Goal: Information Seeking & Learning: Learn about a topic

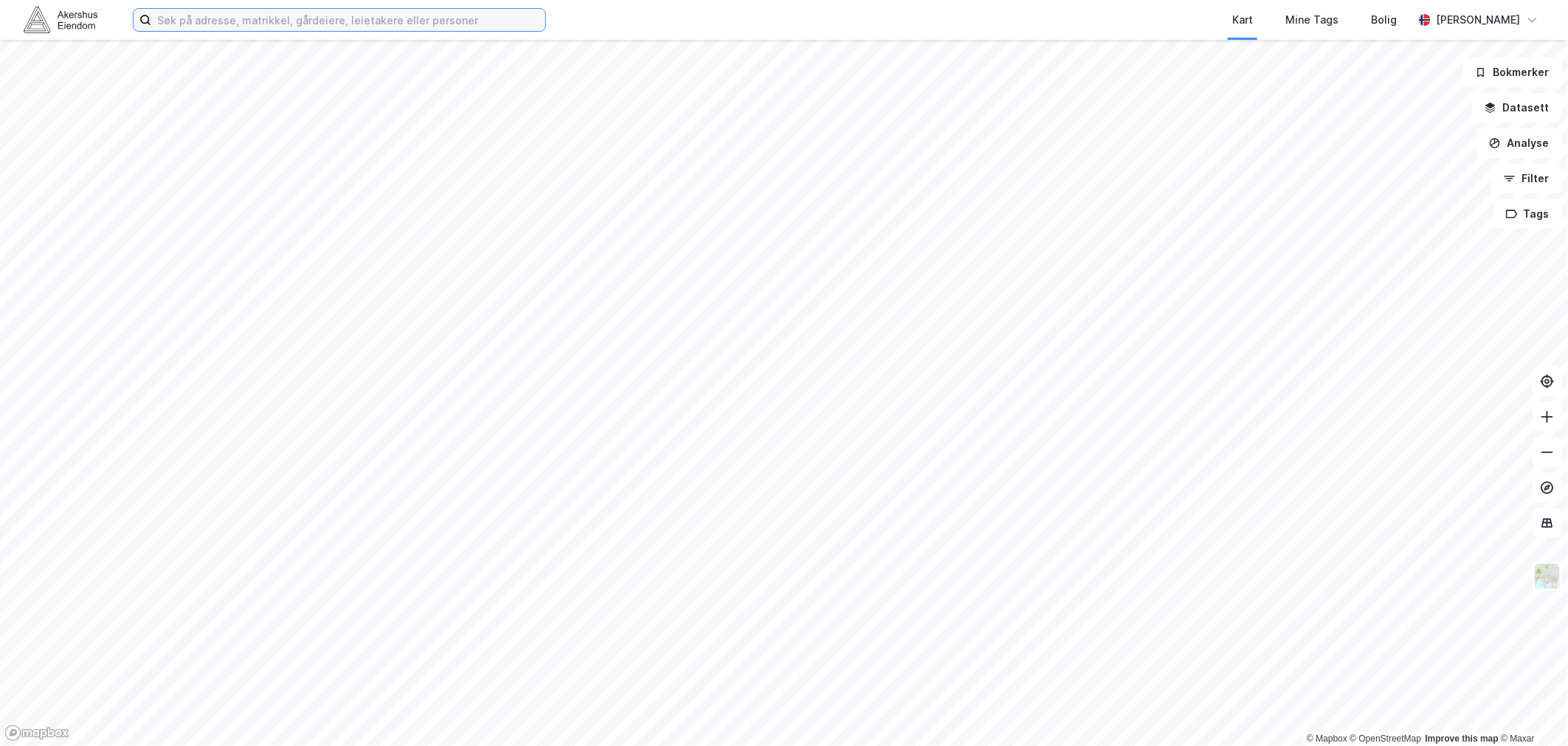
click at [183, 18] on input at bounding box center [348, 20] width 394 height 22
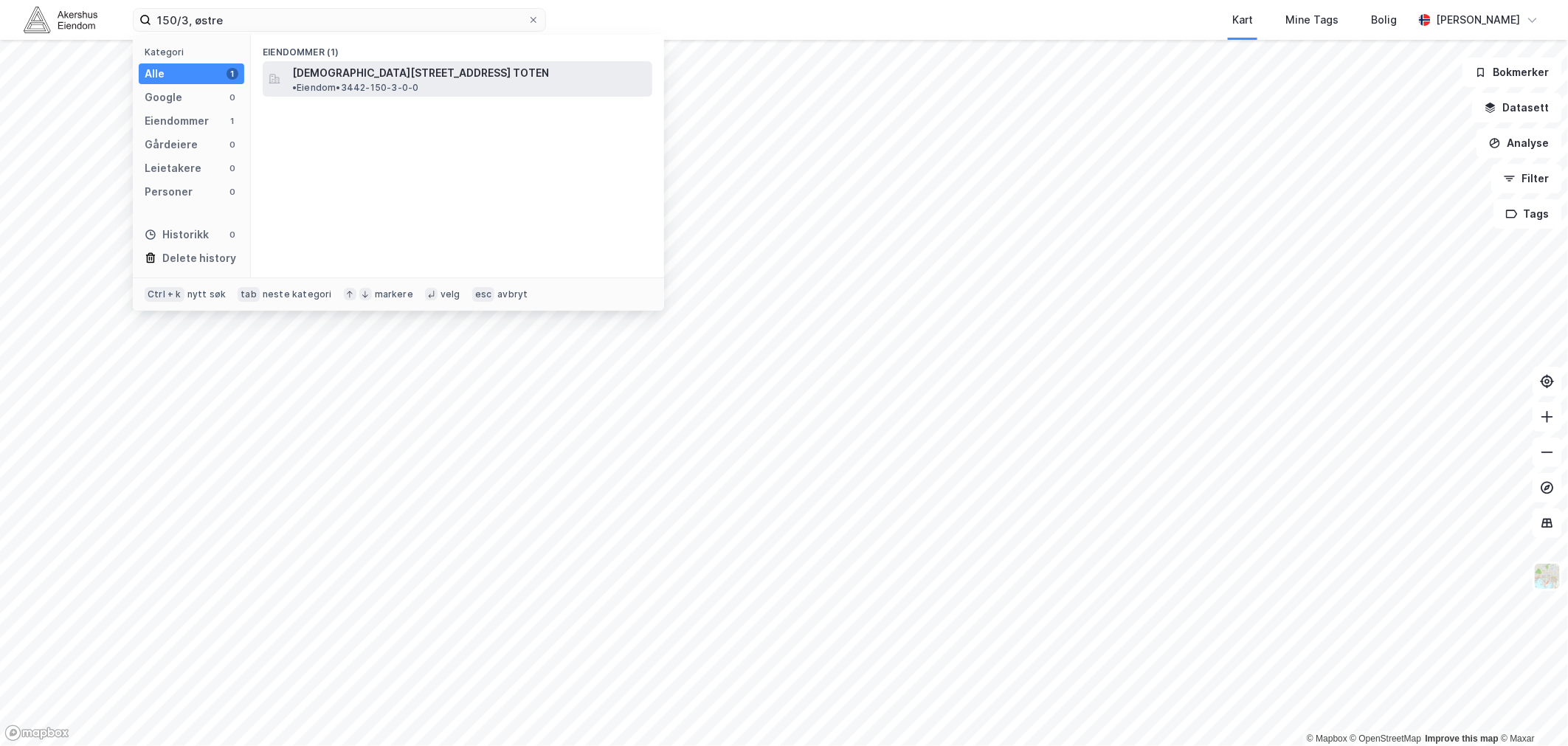
click at [360, 65] on span "[DEMOGRAPHIC_DATA][STREET_ADDRESS] TOTEN" at bounding box center [420, 73] width 256 height 18
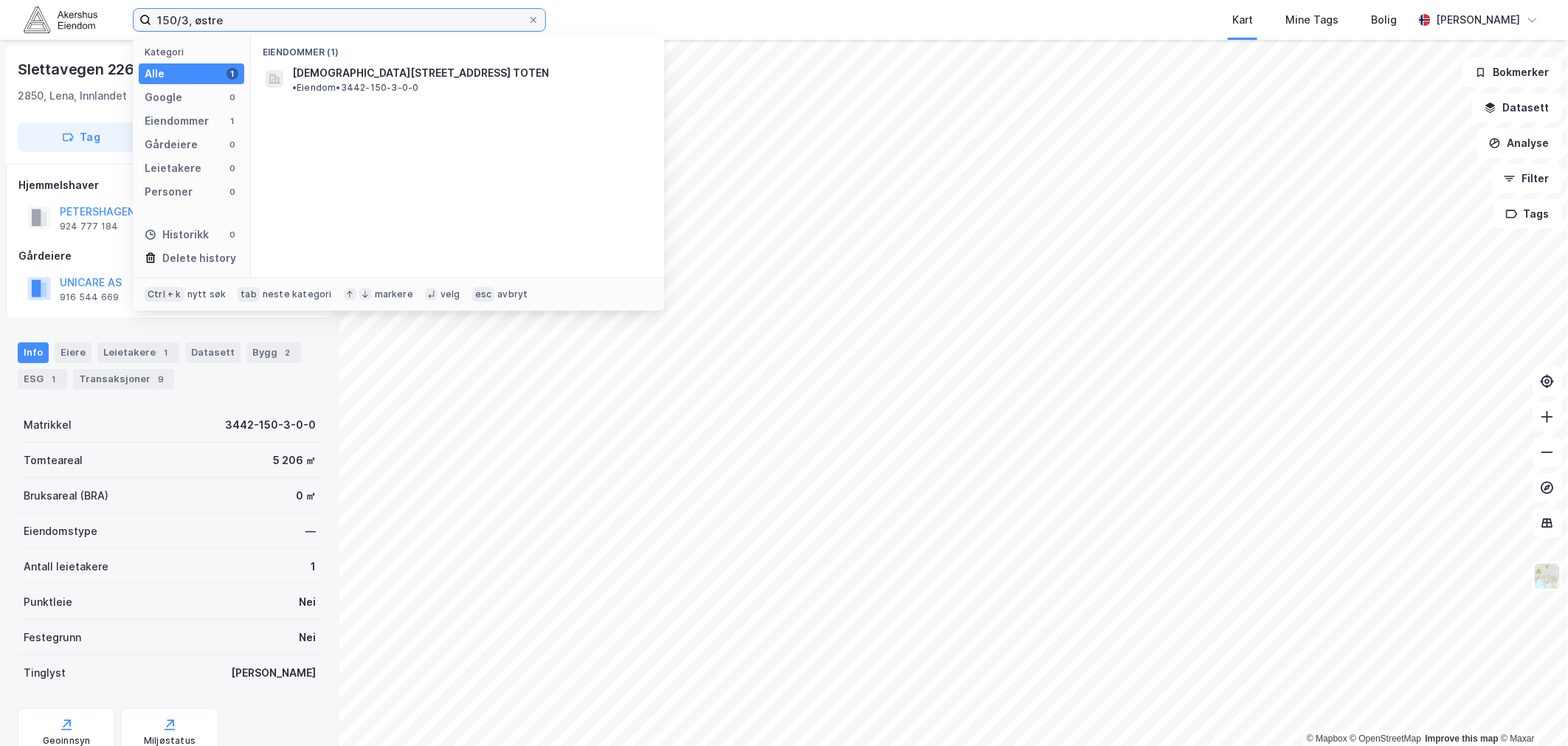
drag, startPoint x: 231, startPoint y: 17, endPoint x: 128, endPoint y: 20, distance: 103.0
click at [128, 20] on div "150/3, østre Kategori Alle 1 Google 0 Eiendommer 1 Gårdeiere 0 Leietakere 0 Per…" at bounding box center [784, 20] width 1568 height 40
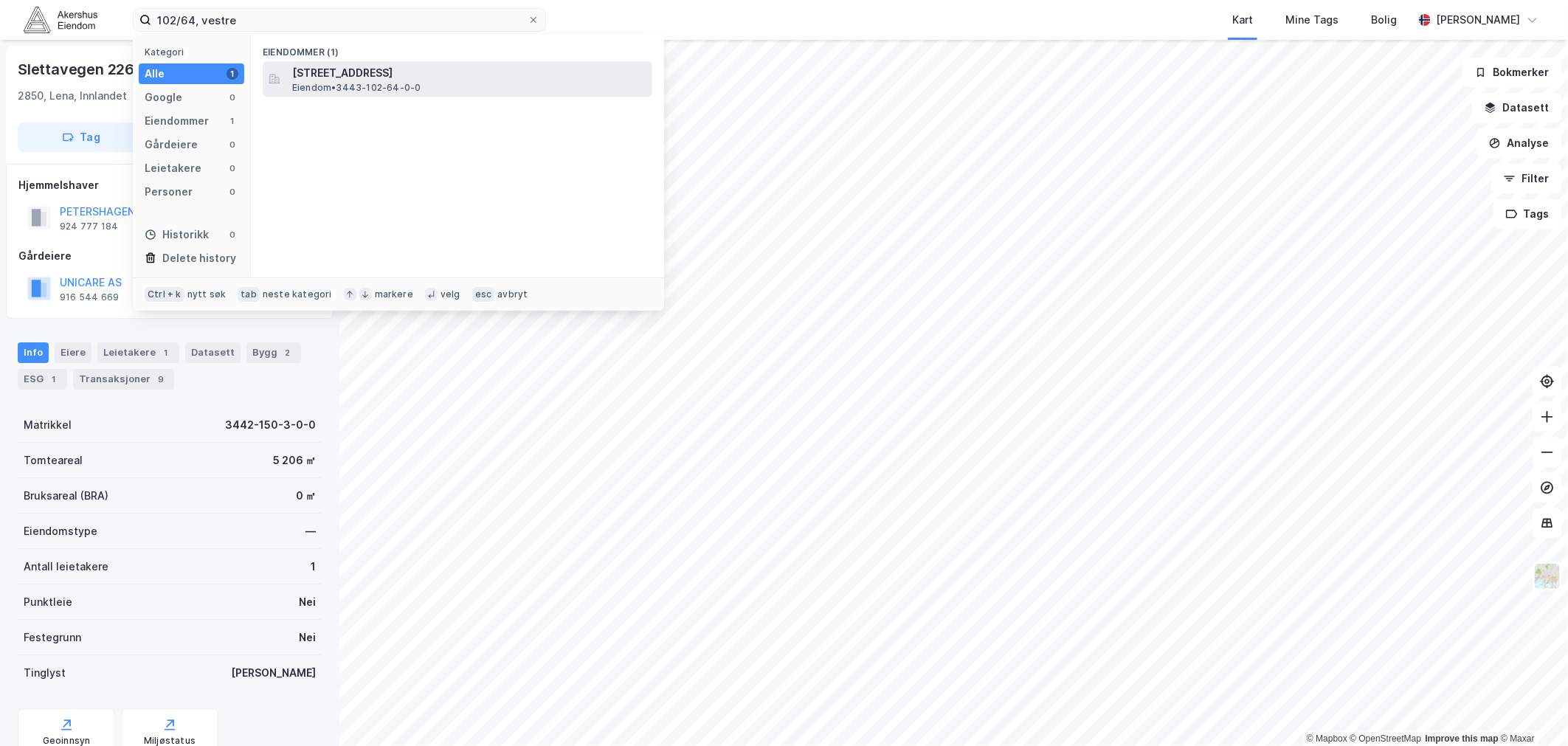
click at [386, 76] on span "[STREET_ADDRESS]" at bounding box center [469, 73] width 354 height 18
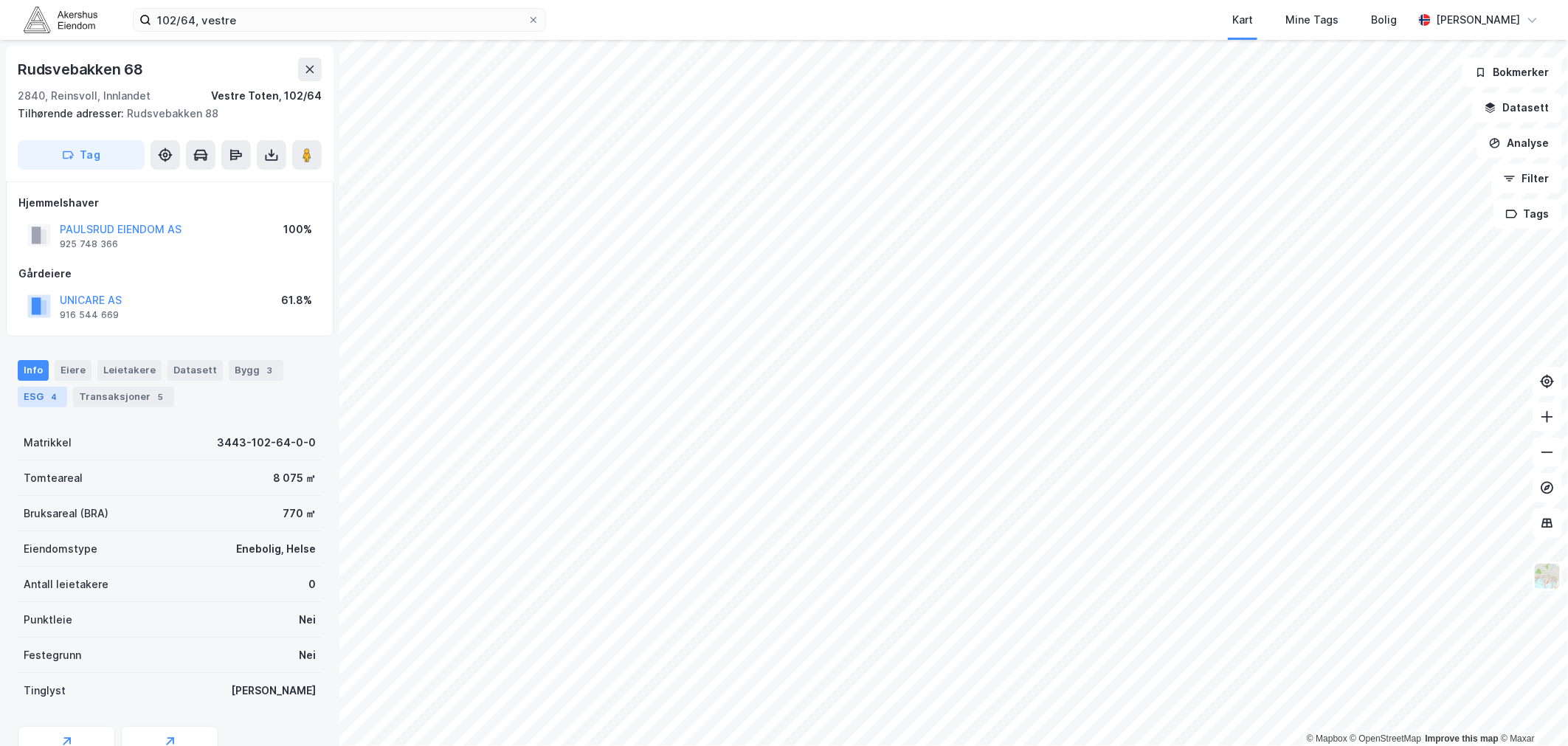
click at [40, 393] on div "ESG 4" at bounding box center [43, 396] width 50 height 20
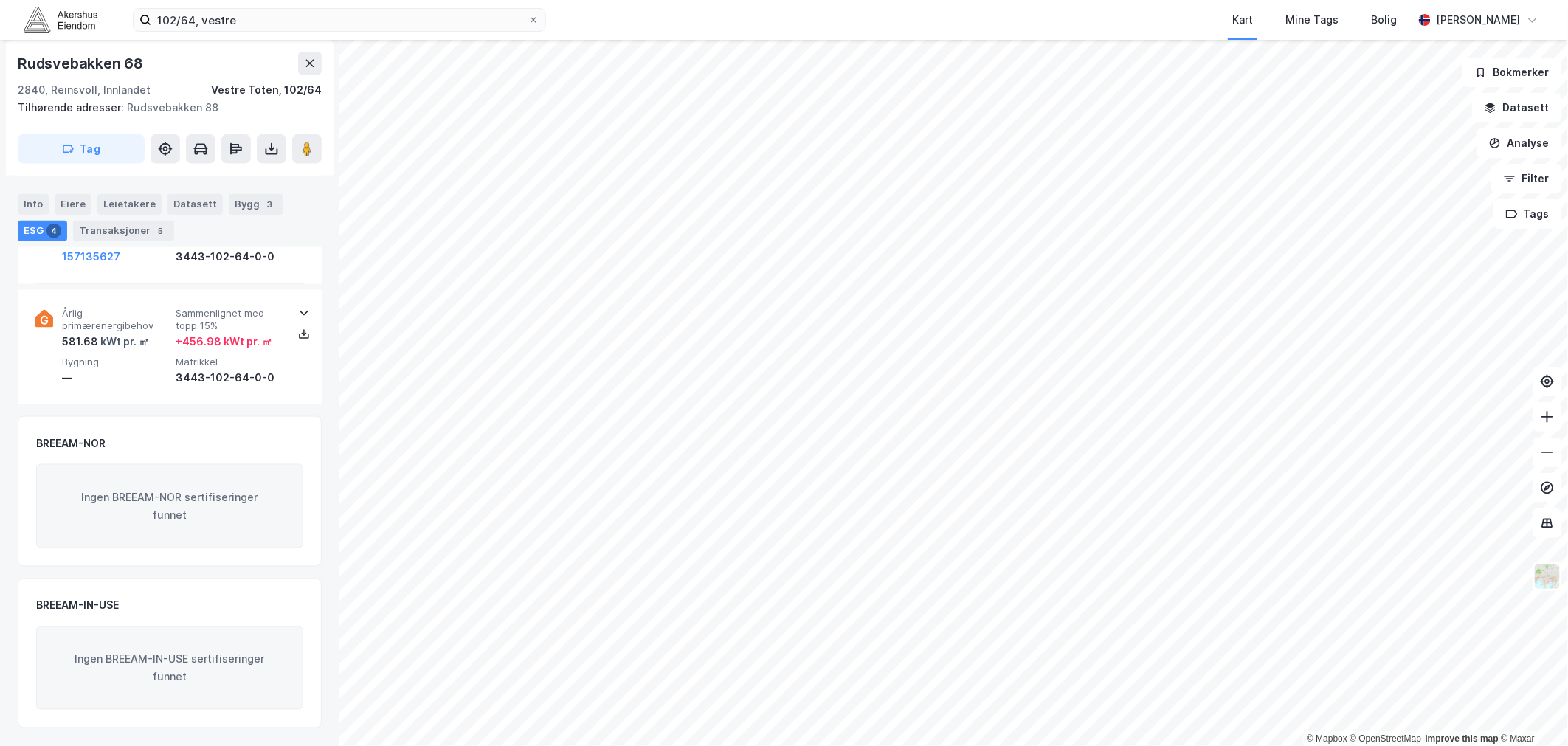
scroll to position [283, 0]
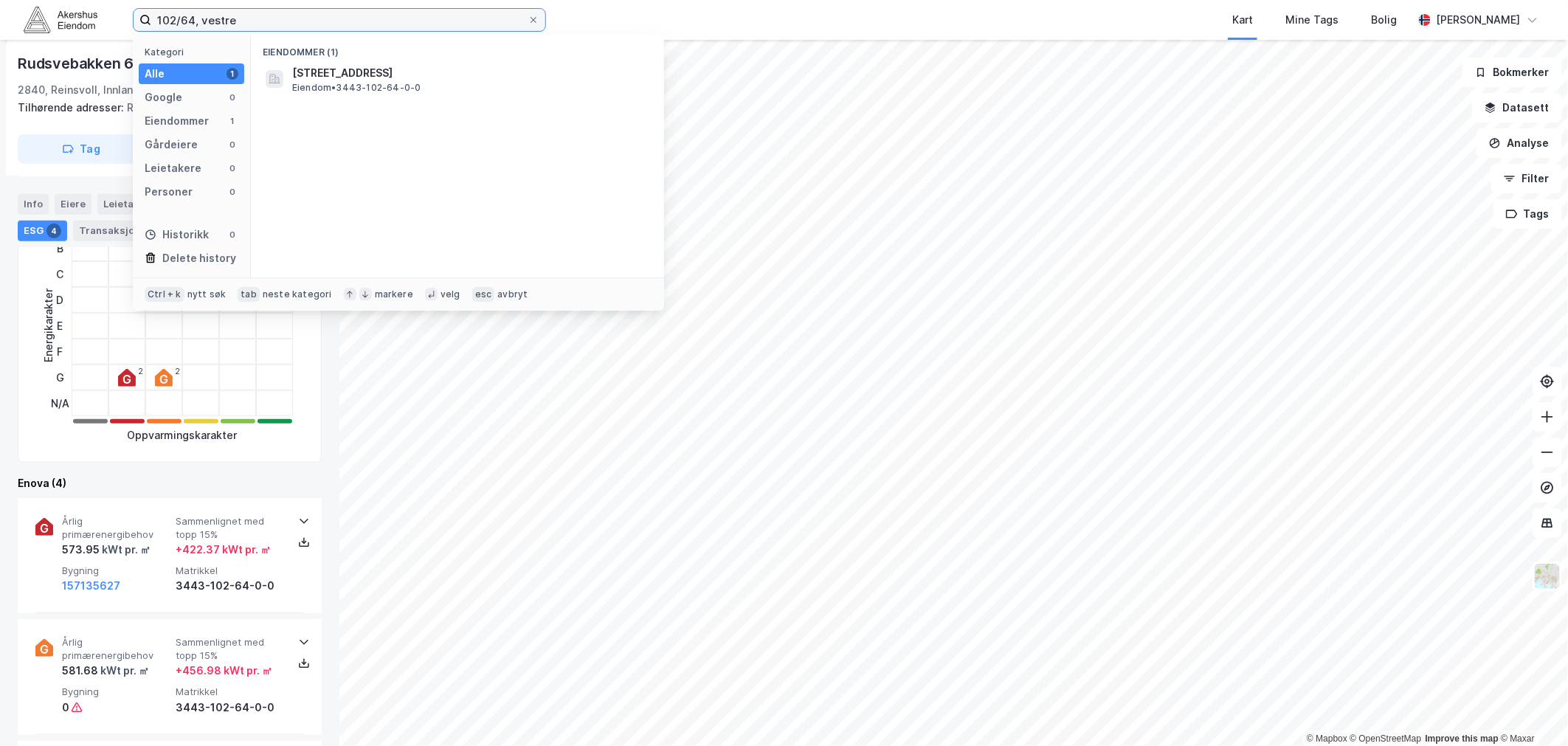
drag, startPoint x: 246, startPoint y: 22, endPoint x: 138, endPoint y: 13, distance: 108.4
click at [138, 13] on label "102/64, vestre" at bounding box center [339, 20] width 413 height 24
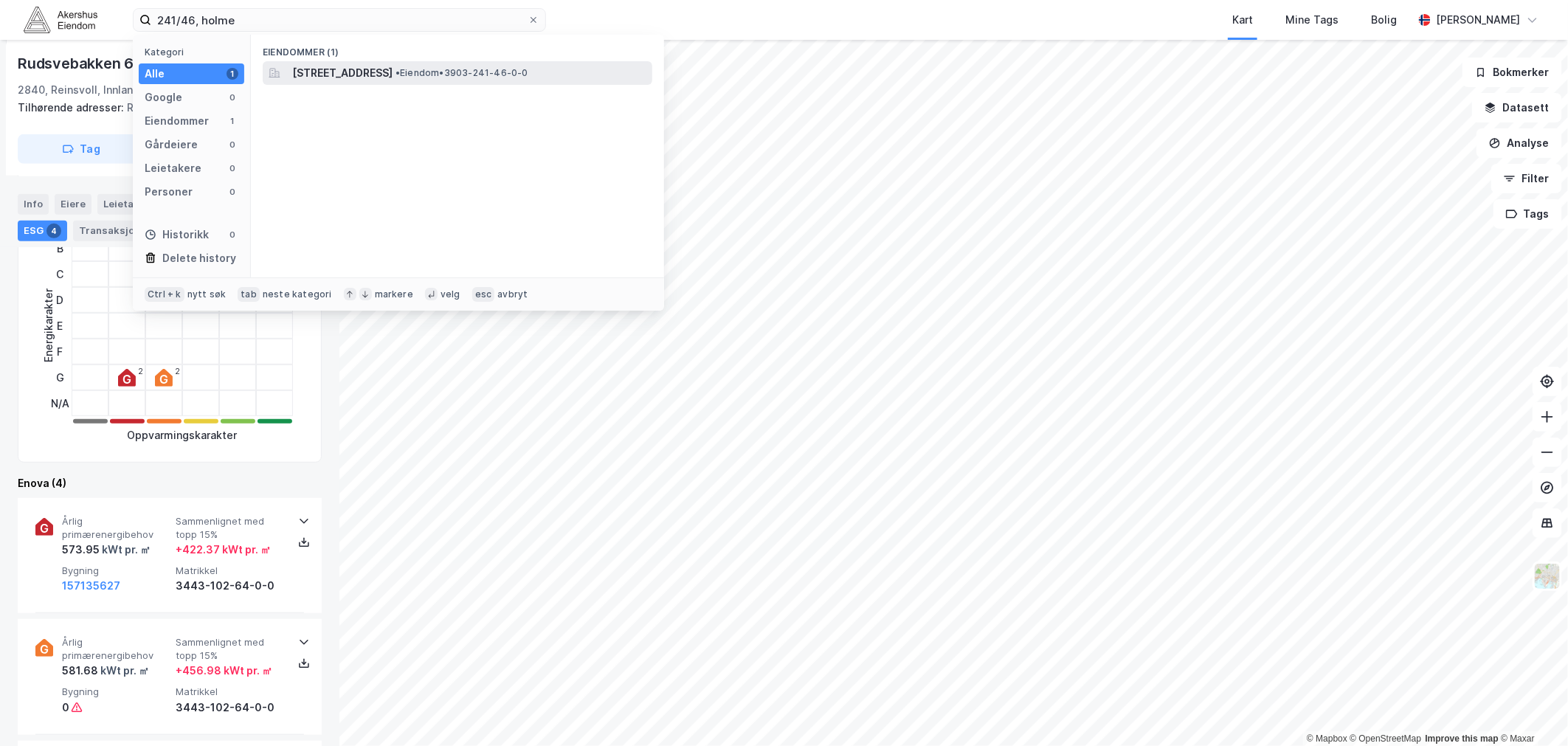
click at [364, 71] on span "[STREET_ADDRESS]" at bounding box center [342, 73] width 101 height 18
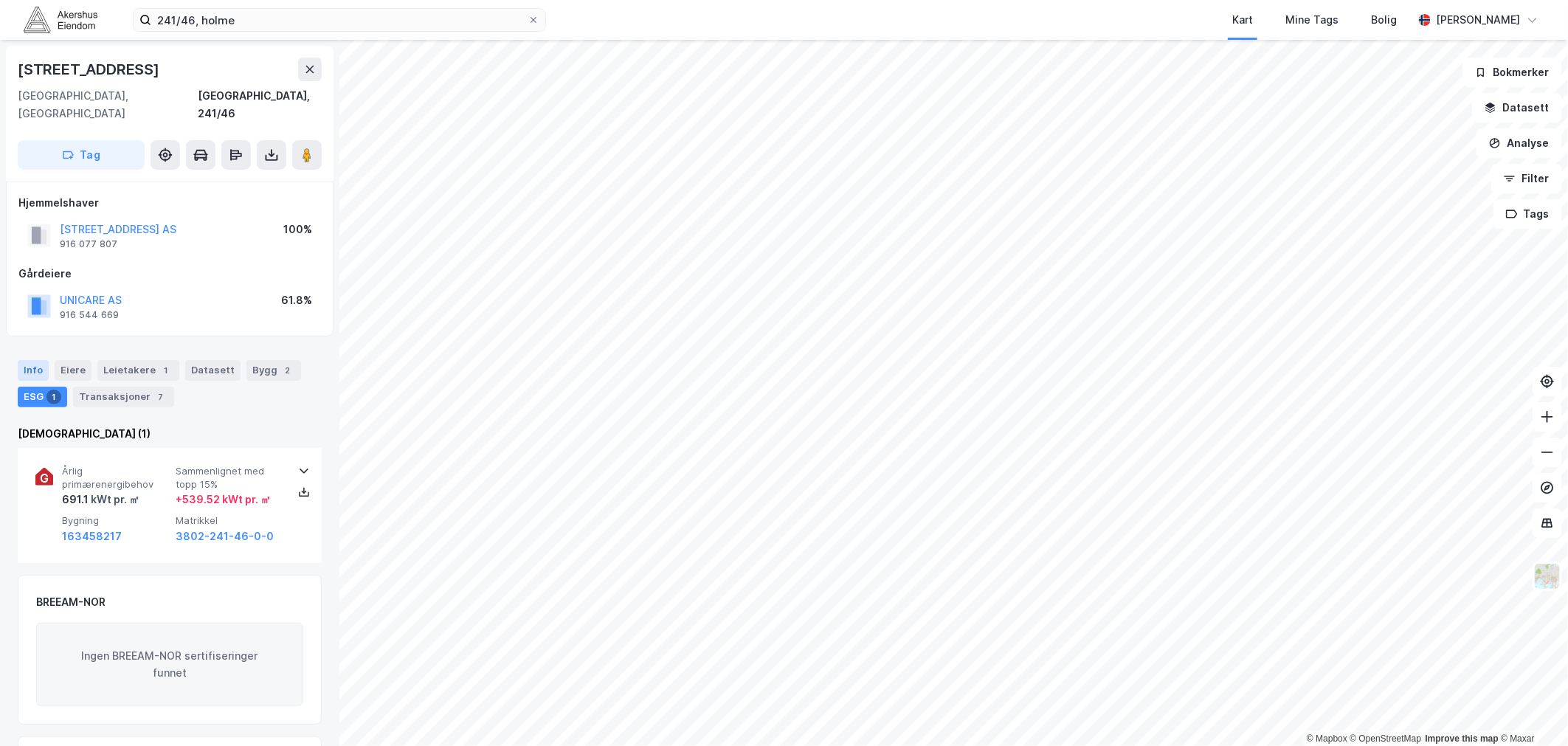
click at [24, 360] on div "Info" at bounding box center [33, 369] width 31 height 20
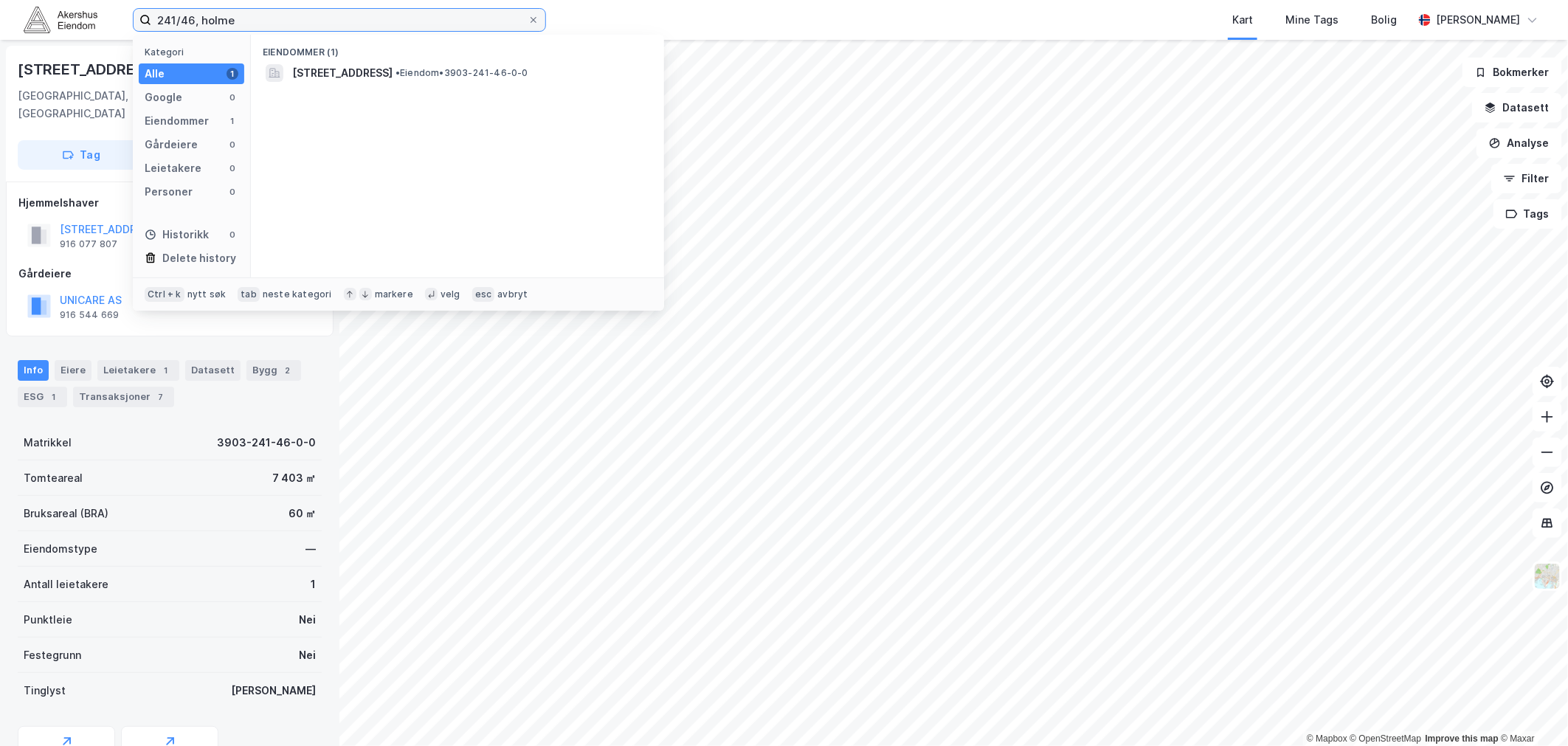
drag, startPoint x: 256, startPoint y: 22, endPoint x: 149, endPoint y: 20, distance: 107.0
click at [149, 20] on label "241/46, holme" at bounding box center [339, 20] width 413 height 24
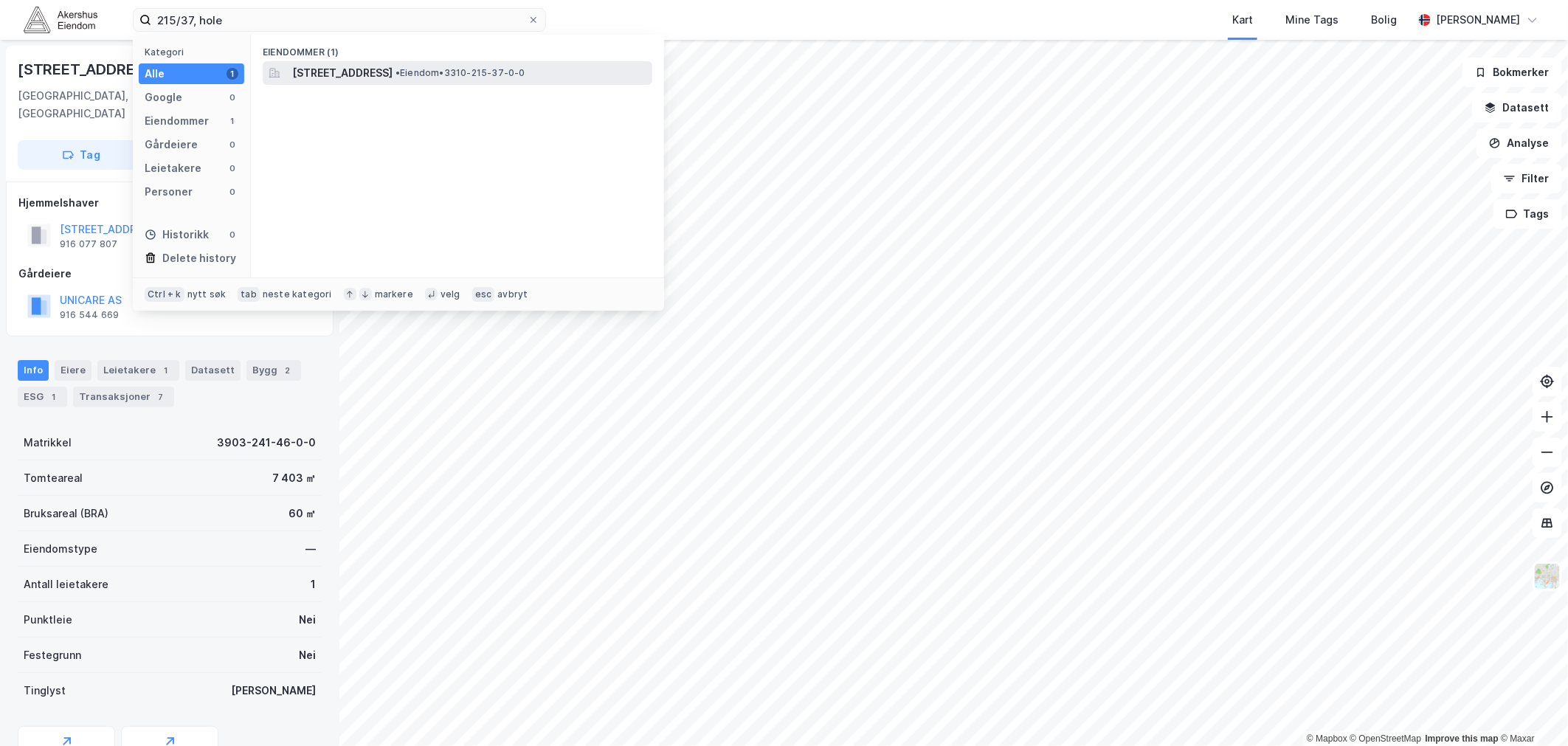
click at [385, 75] on span "[STREET_ADDRESS]" at bounding box center [342, 73] width 101 height 18
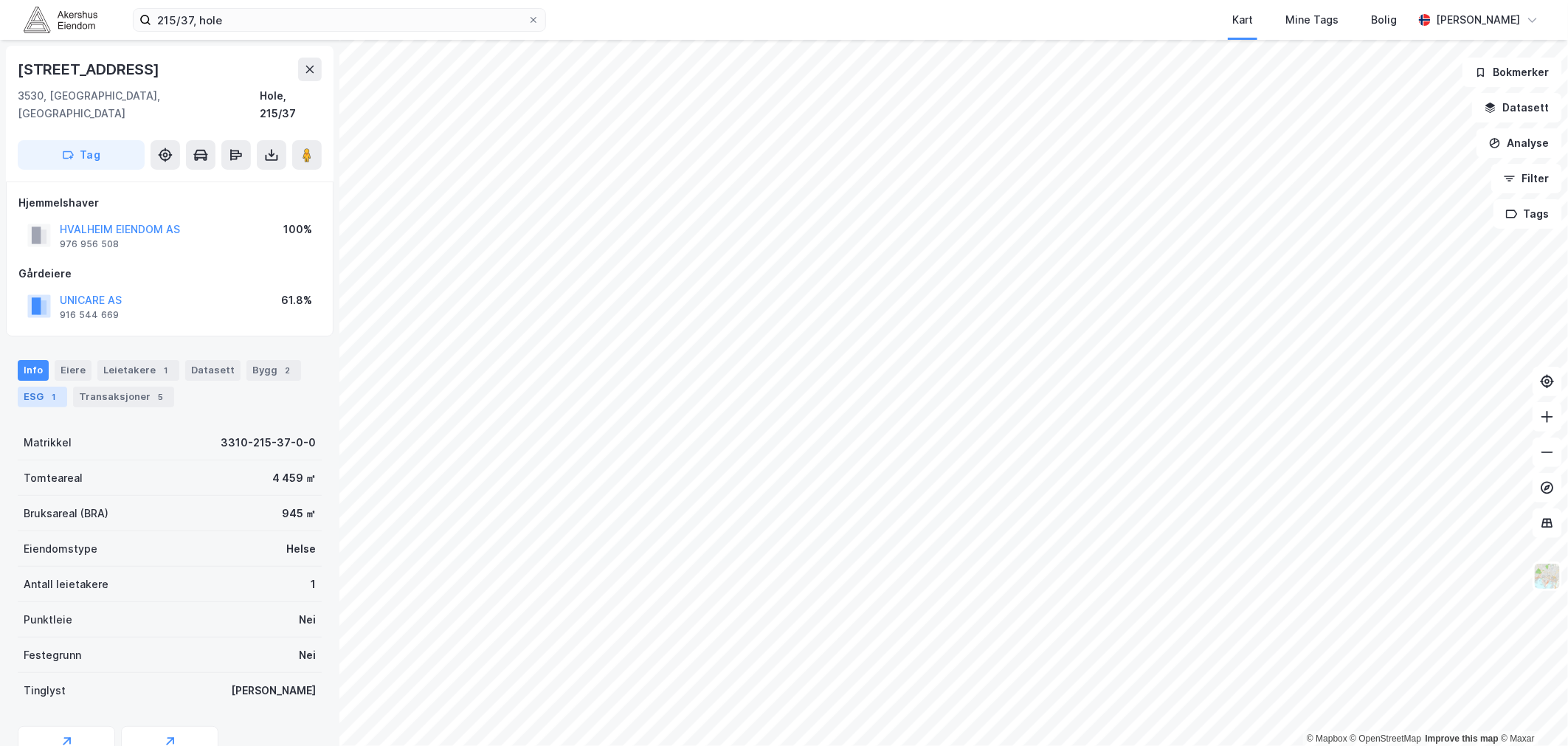
click at [47, 390] on div "1" at bounding box center [53, 397] width 15 height 15
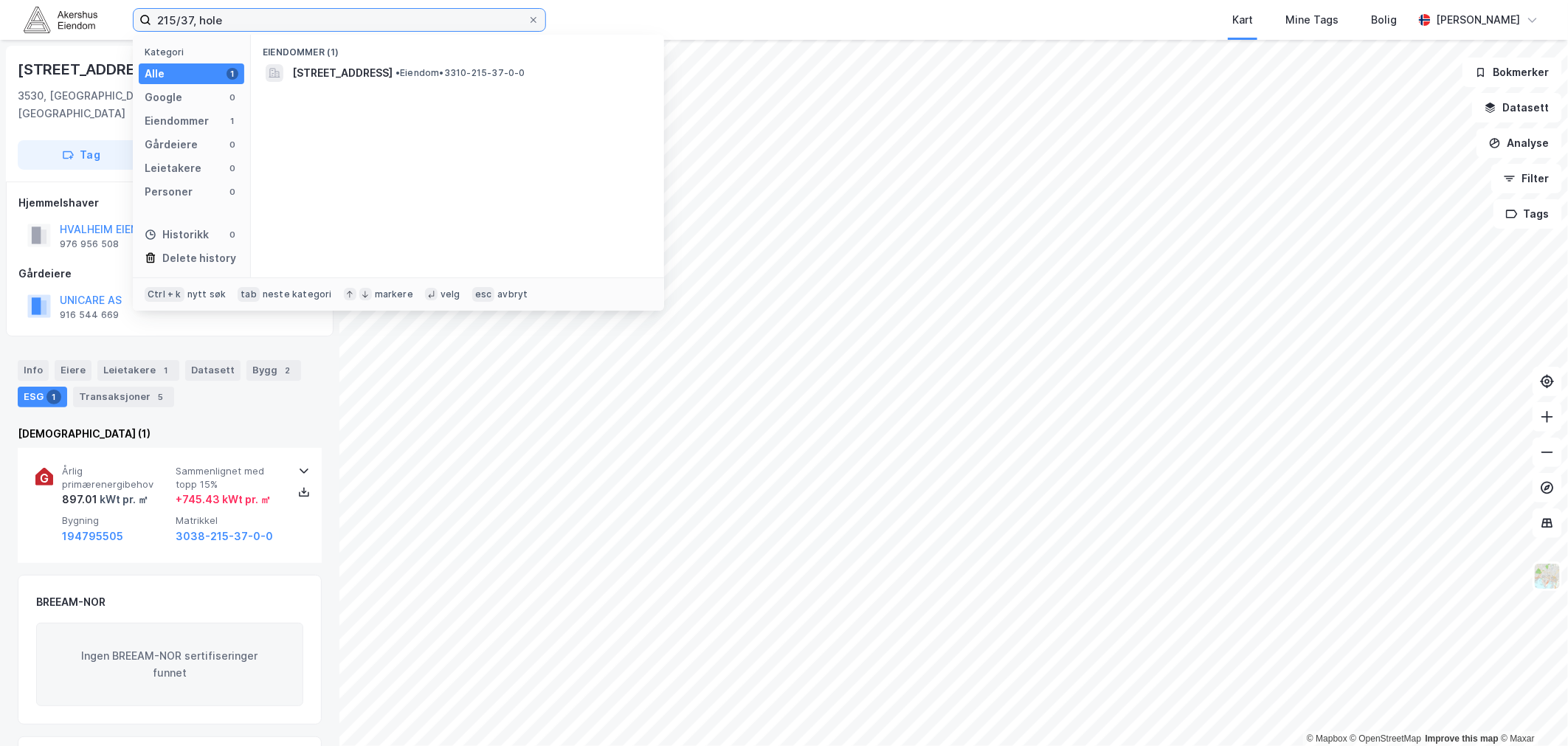
drag, startPoint x: 244, startPoint y: 20, endPoint x: 138, endPoint y: 22, distance: 106.0
click at [138, 22] on label "215/37, hole" at bounding box center [339, 20] width 413 height 24
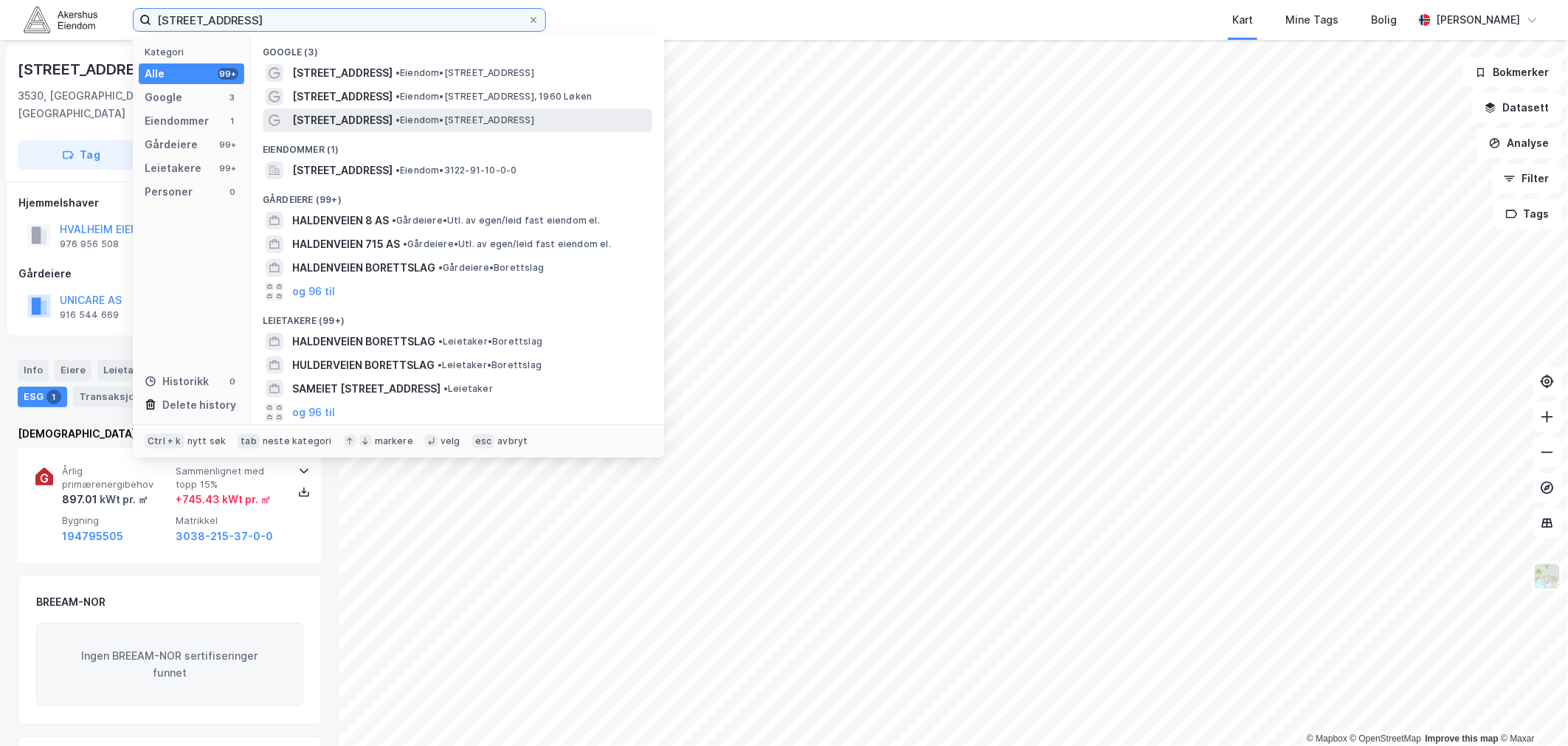
type input "[STREET_ADDRESS]"
click at [350, 114] on span "[STREET_ADDRESS]" at bounding box center [342, 120] width 101 height 18
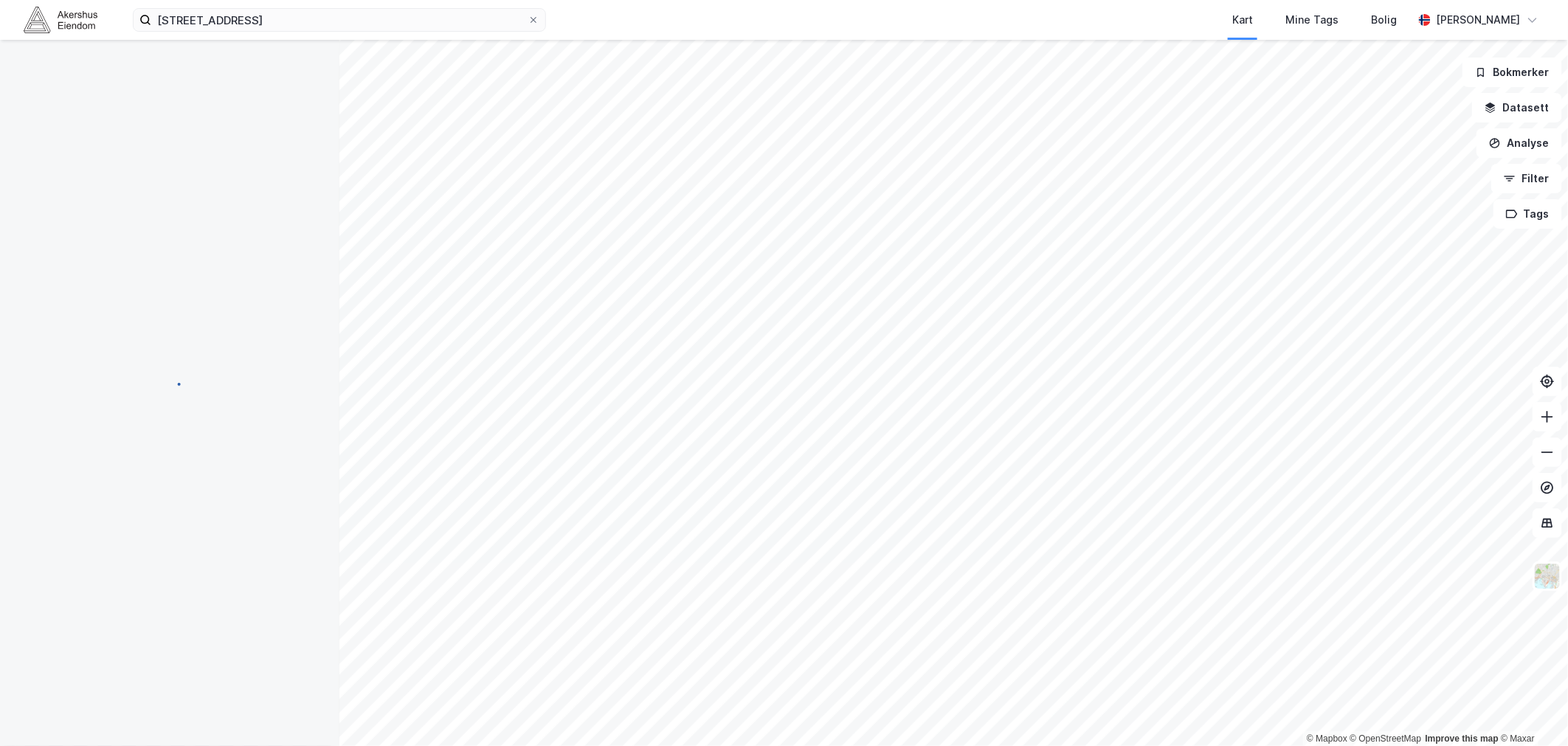
scroll to position [2, 0]
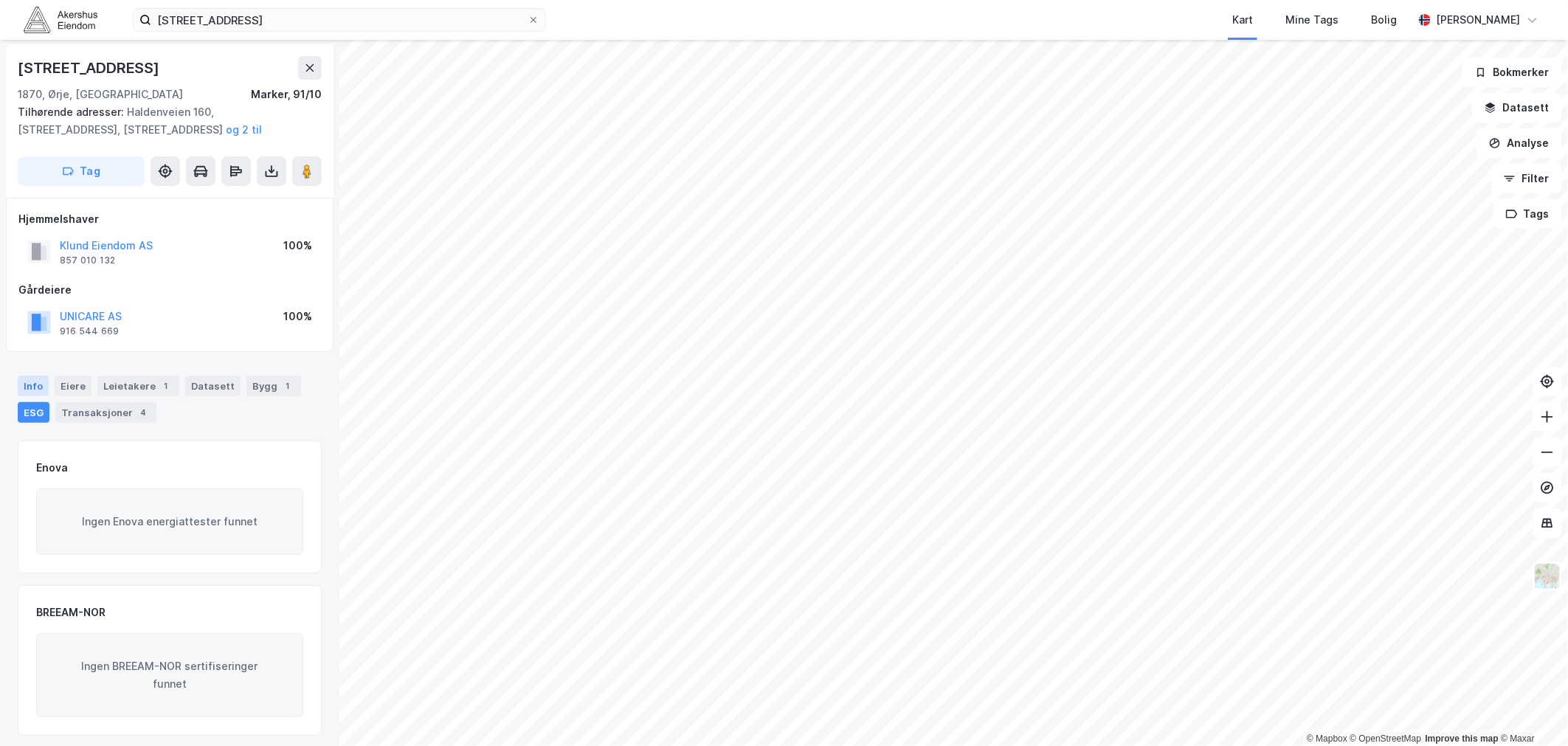
click at [37, 389] on div "Info" at bounding box center [33, 385] width 31 height 20
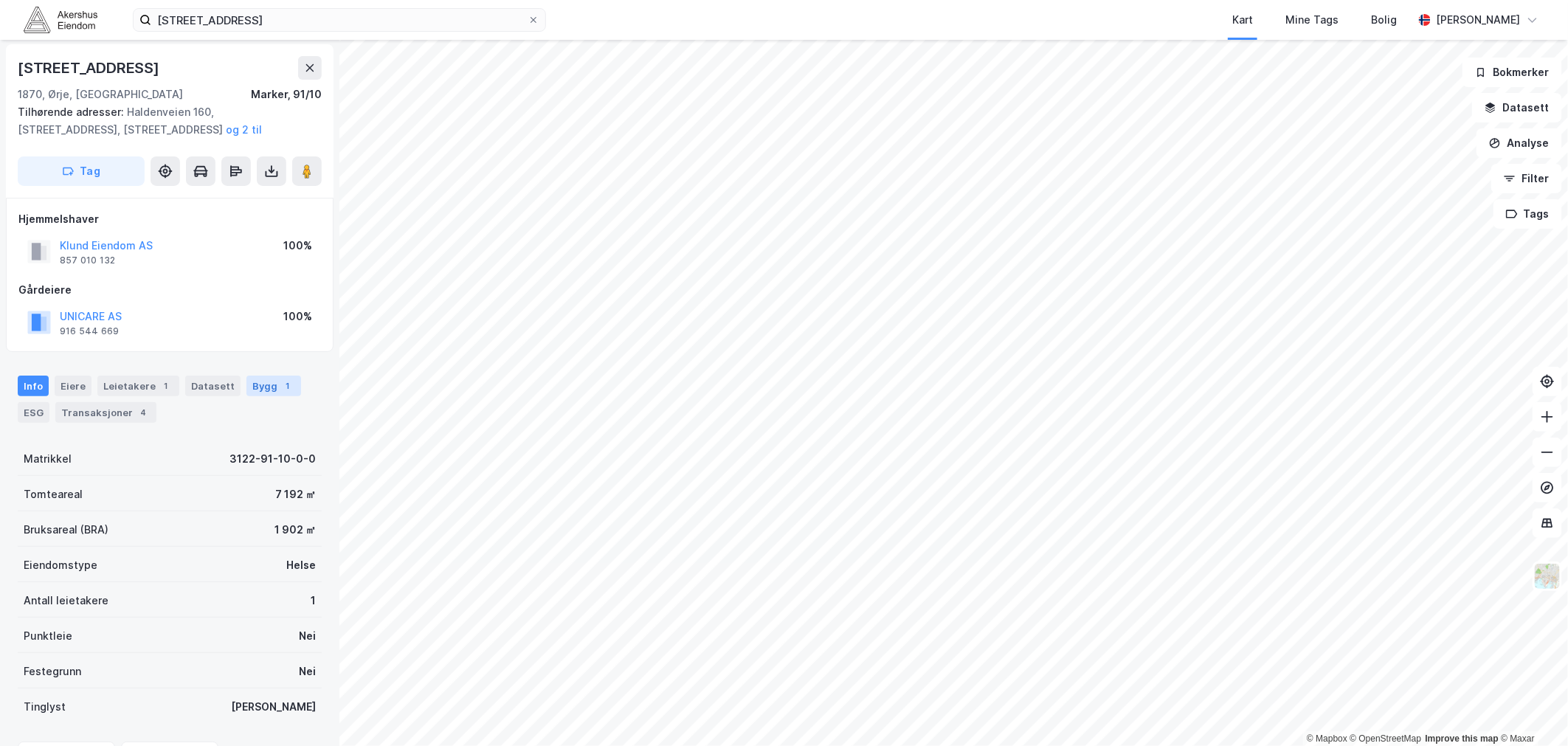
click at [280, 389] on div "1" at bounding box center [288, 385] width 15 height 15
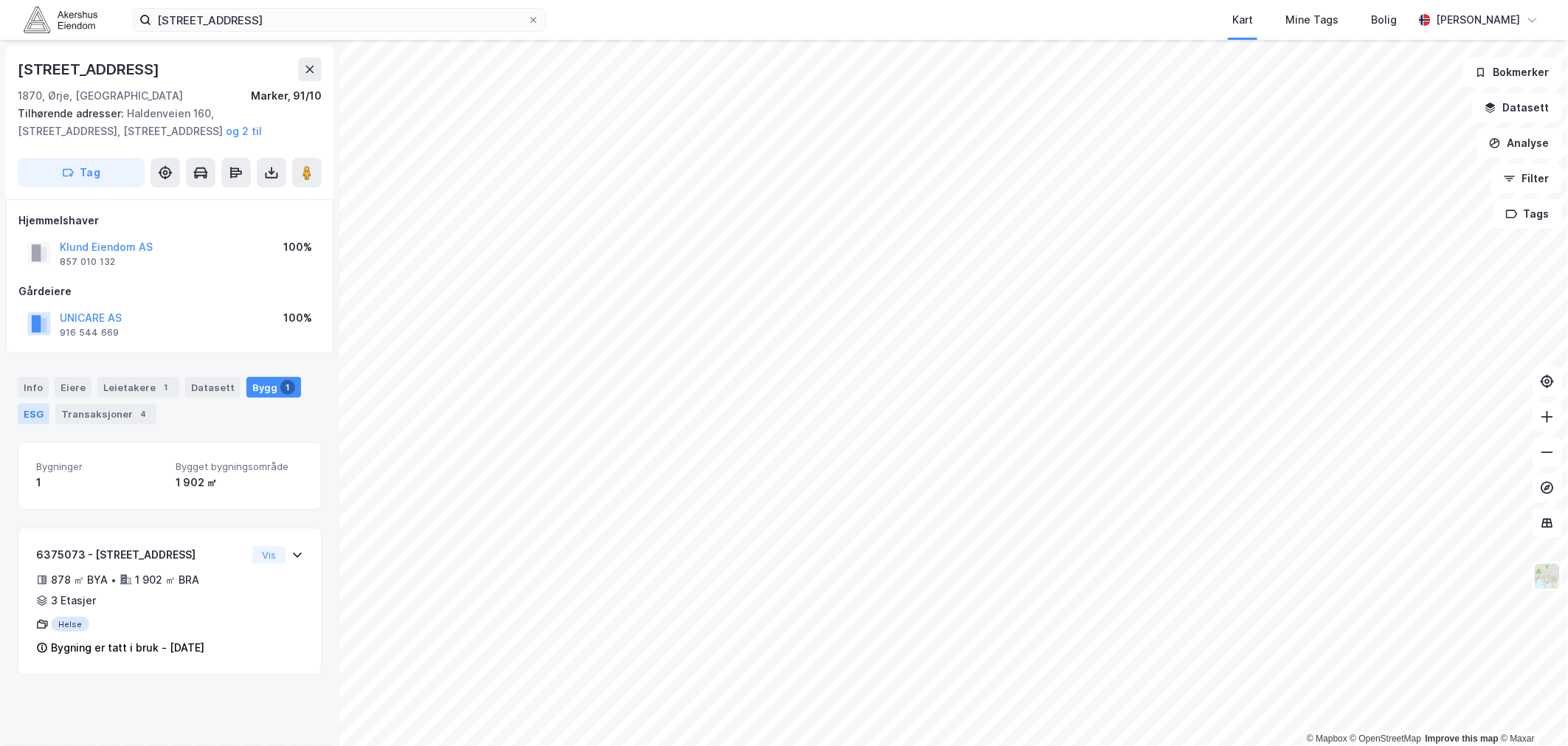
click at [33, 409] on div "ESG" at bounding box center [34, 413] width 32 height 20
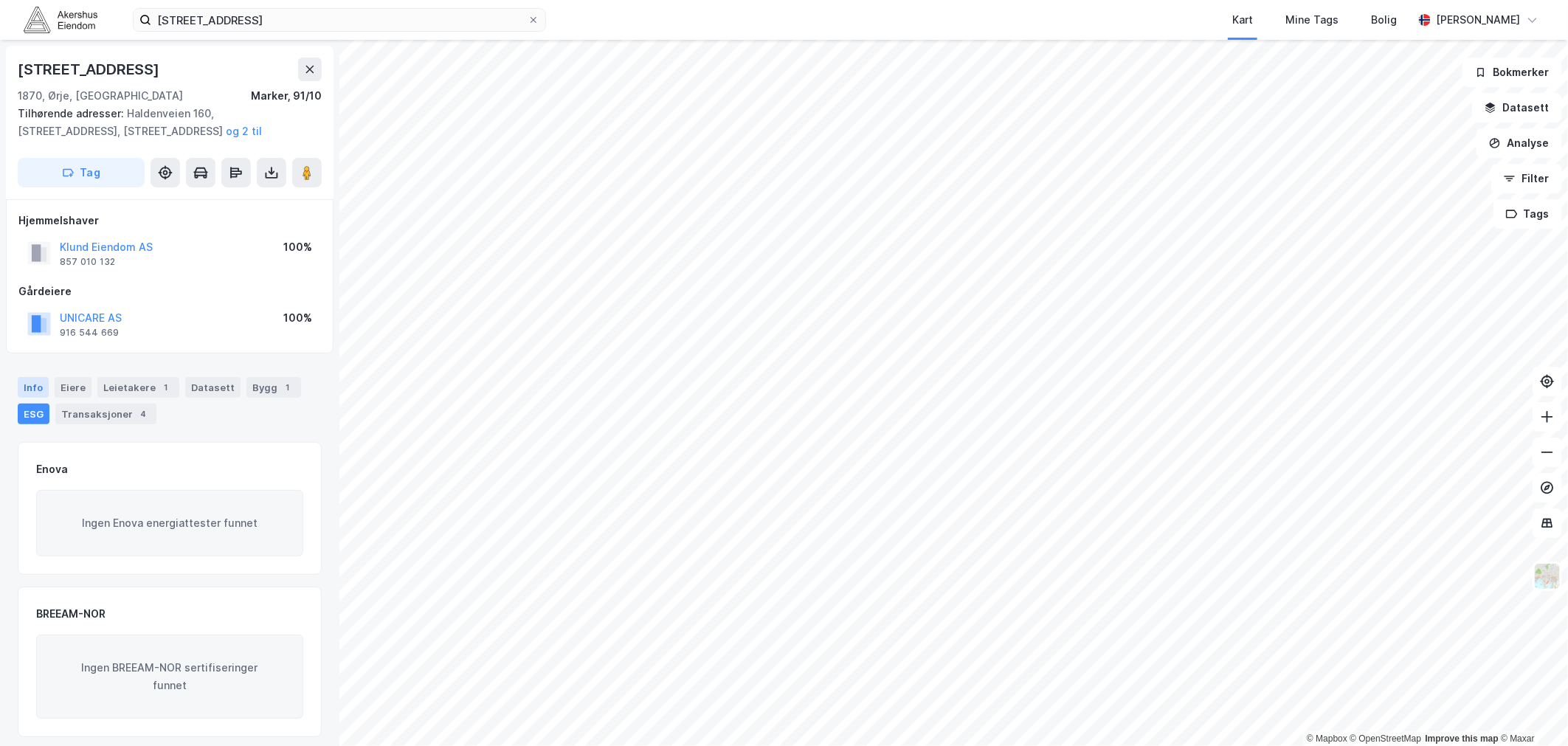
click at [37, 388] on div "Info" at bounding box center [33, 386] width 31 height 20
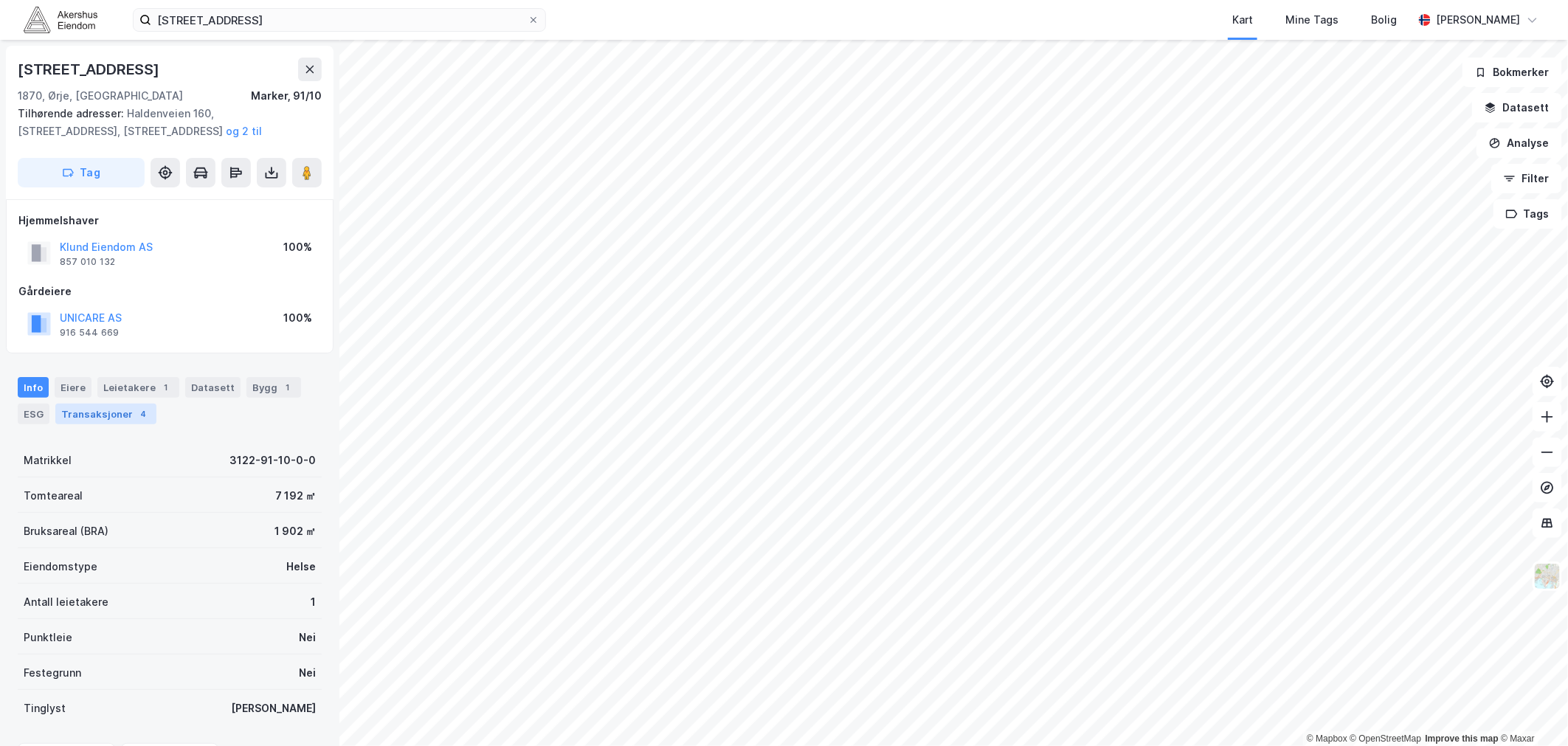
click at [110, 411] on div "Transaksjoner 4" at bounding box center [106, 413] width 102 height 20
